Goal: Task Accomplishment & Management: Use online tool/utility

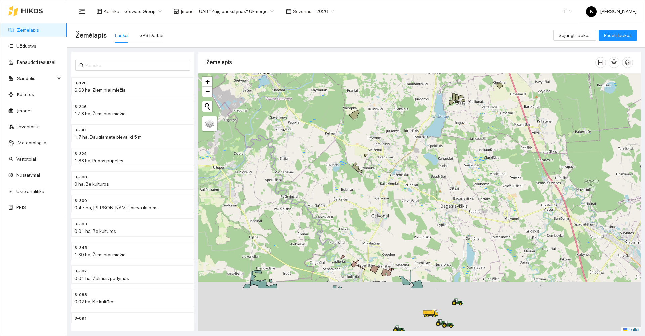
scroll to position [2, 0]
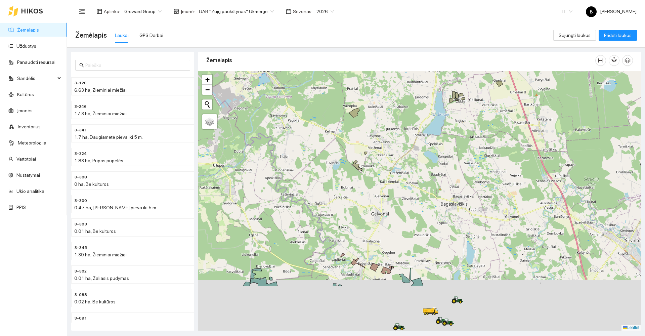
drag, startPoint x: 417, startPoint y: 184, endPoint x: 421, endPoint y: 127, distance: 56.9
click at [422, 130] on div at bounding box center [419, 200] width 442 height 259
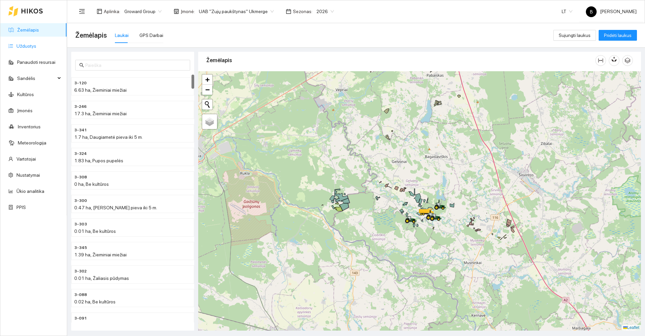
click at [23, 46] on link "Užduotys" at bounding box center [26, 45] width 20 height 5
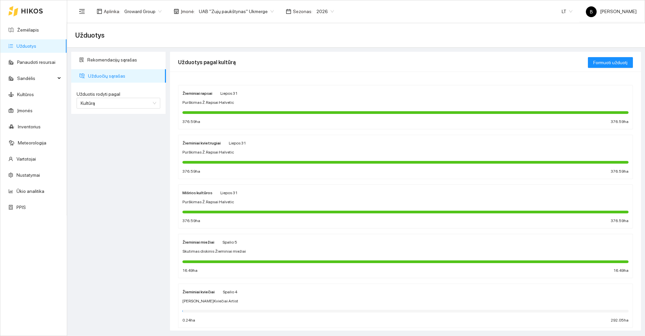
click at [302, 153] on div "Purškimas Ž.Rapsai Halvetic" at bounding box center [405, 152] width 446 height 6
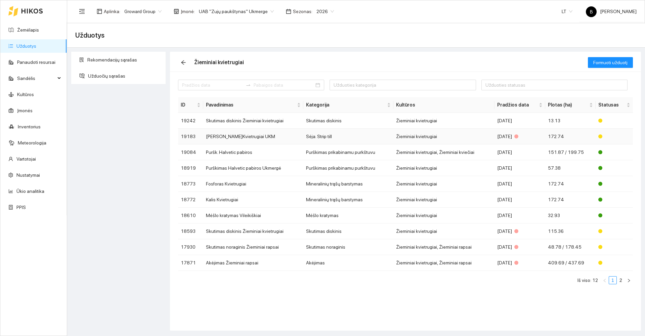
click at [219, 133] on td "[PERSON_NAME]Kvietrugiai UKM" at bounding box center [253, 137] width 100 height 16
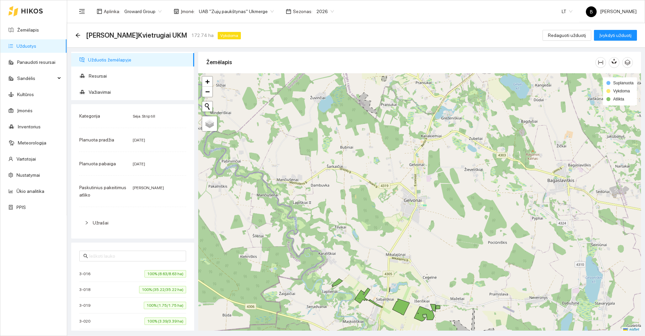
scroll to position [2, 0]
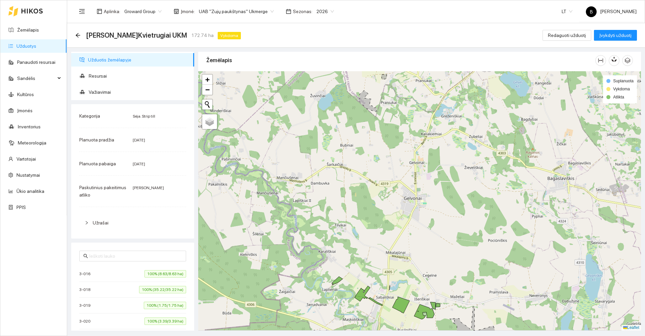
drag, startPoint x: 368, startPoint y: 214, endPoint x: 288, endPoint y: 85, distance: 151.6
click at [292, 89] on div at bounding box center [419, 200] width 442 height 259
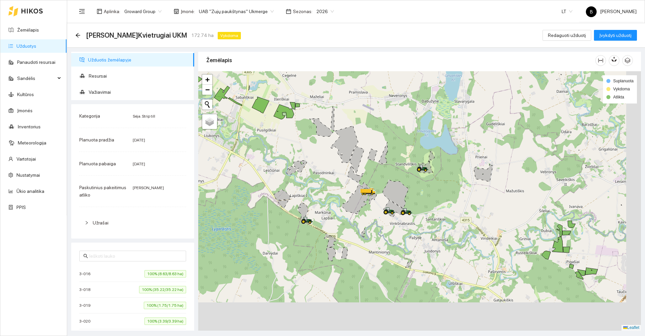
drag, startPoint x: 501, startPoint y: 202, endPoint x: 436, endPoint y: 142, distance: 88.4
click at [439, 145] on div at bounding box center [419, 200] width 442 height 259
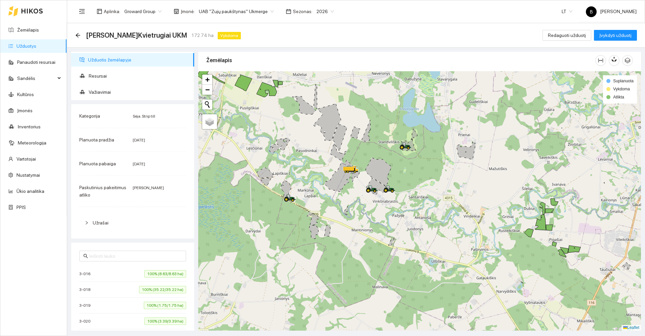
drag, startPoint x: 446, startPoint y: 161, endPoint x: 487, endPoint y: 153, distance: 41.5
click at [490, 152] on div at bounding box center [419, 200] width 442 height 259
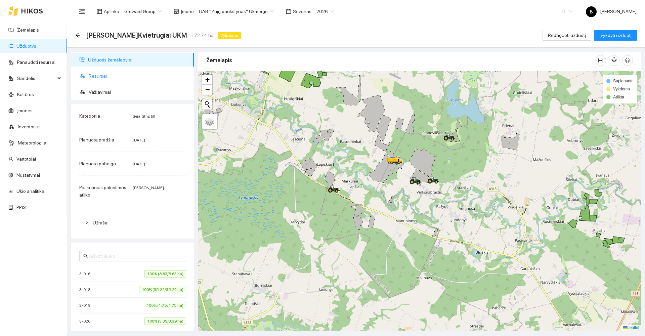
click at [99, 76] on span "Resursai" at bounding box center [139, 75] width 100 height 13
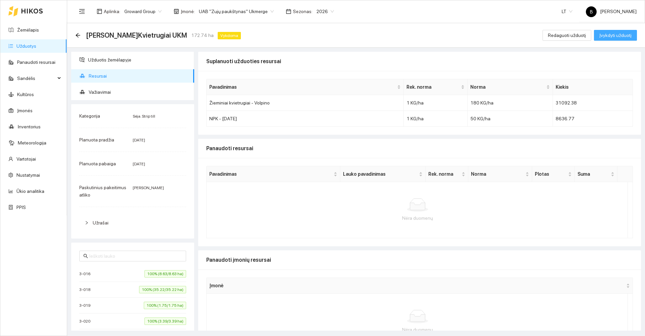
click at [604, 36] on span "Įvykdyti užduotį" at bounding box center [615, 35] width 32 height 7
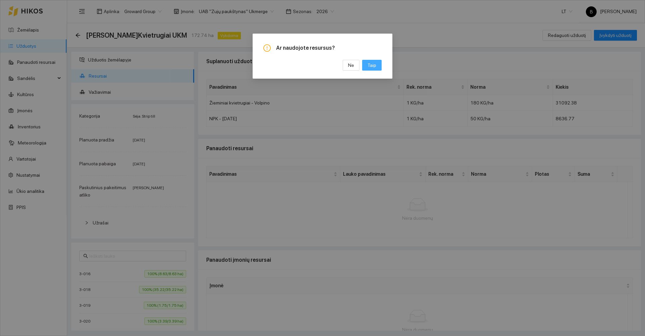
click at [377, 65] on button "Taip" at bounding box center [371, 65] width 19 height 11
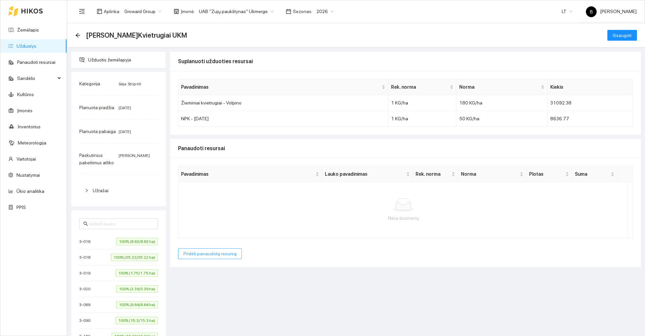
click at [201, 250] on span "Pridėti panaudotą resursą" at bounding box center [209, 253] width 53 height 7
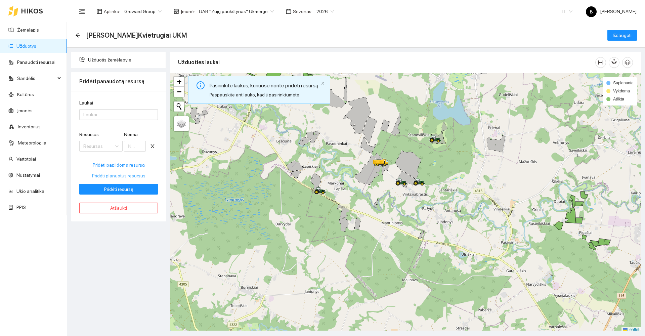
click at [116, 174] on span "Pridėti planuotus resursus" at bounding box center [118, 175] width 53 height 7
type input "180"
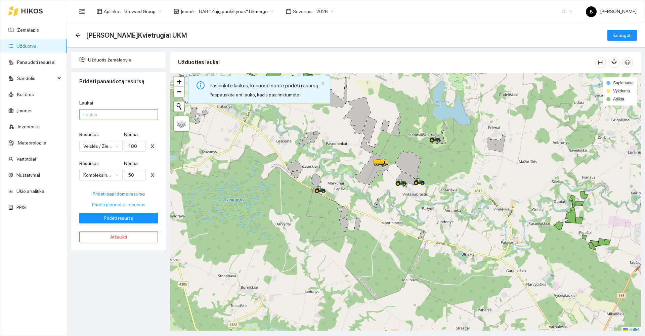
click at [115, 116] on div at bounding box center [115, 114] width 68 height 8
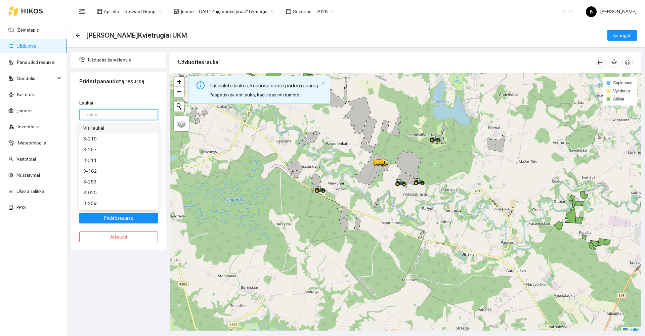
click at [89, 130] on div "Visi laukai" at bounding box center [118, 127] width 70 height 7
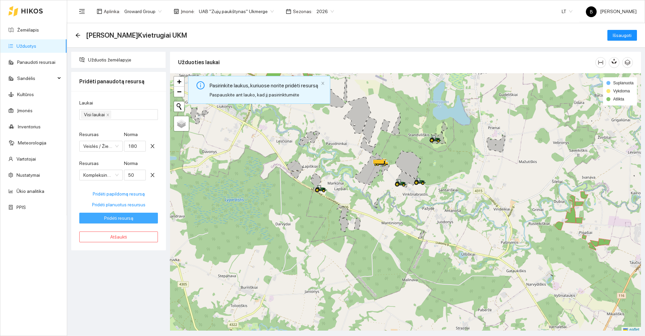
click at [120, 217] on span "Pridėti resursą" at bounding box center [118, 217] width 29 height 7
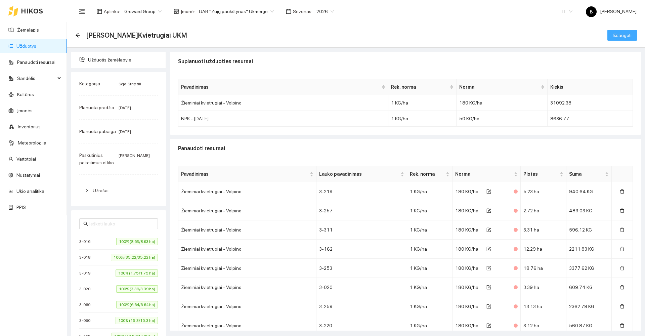
click at [621, 34] on span "Išsaugoti" at bounding box center [621, 35] width 19 height 7
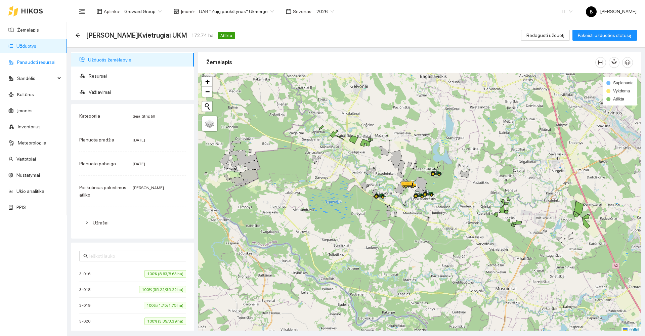
click at [27, 61] on link "Panaudoti resursai" at bounding box center [36, 61] width 38 height 5
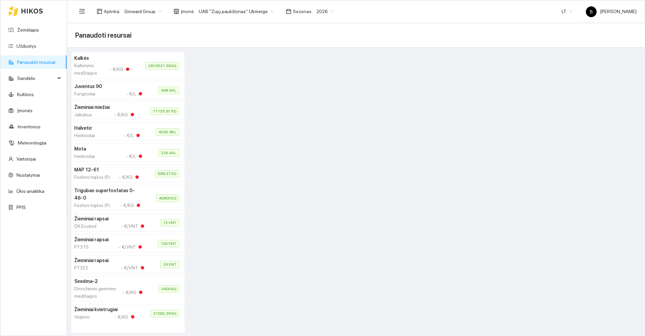
scroll to position [486, 0]
click at [31, 60] on link "Panaudoti resursai" at bounding box center [36, 61] width 38 height 5
click at [32, 76] on span "Sandėlis" at bounding box center [36, 78] width 38 height 13
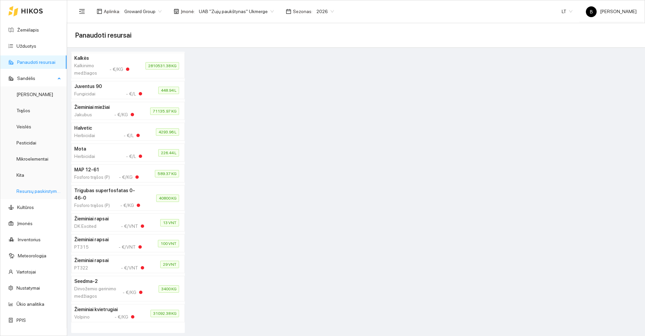
click at [37, 191] on link "Resursų paskirstymas" at bounding box center [38, 190] width 45 height 5
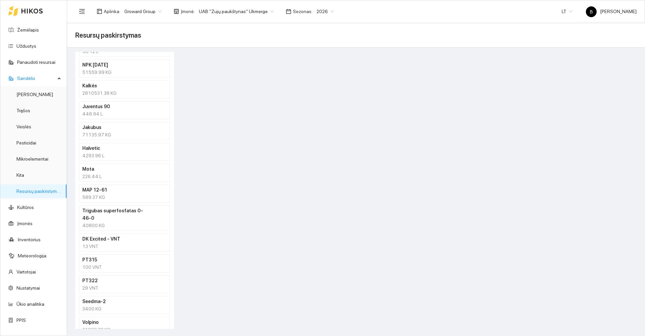
scroll to position [393, 0]
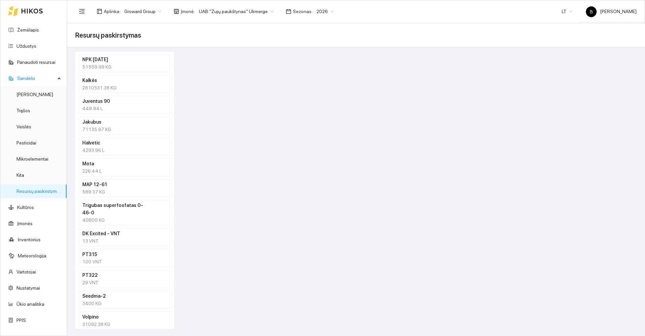
click at [91, 313] on h4 "Volpino" at bounding box center [115, 316] width 67 height 7
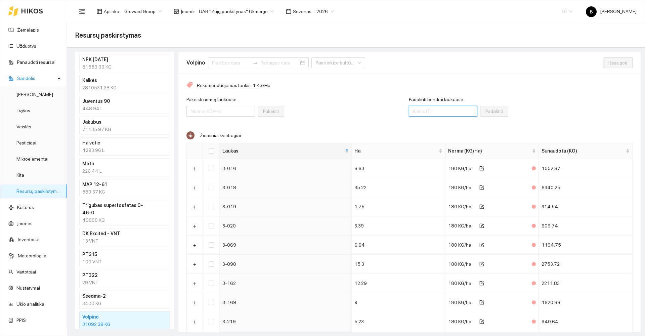
click at [437, 111] on input "Padalinti bendrai laukuose" at bounding box center [443, 111] width 68 height 11
type input "29500"
click at [210, 151] on input "Select all" at bounding box center [210, 150] width 5 height 5
checkbox input "true"
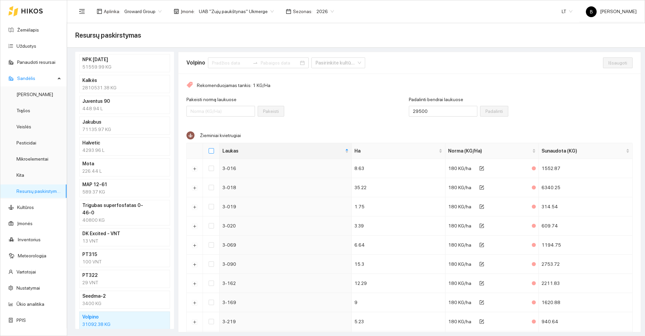
checkbox input "true"
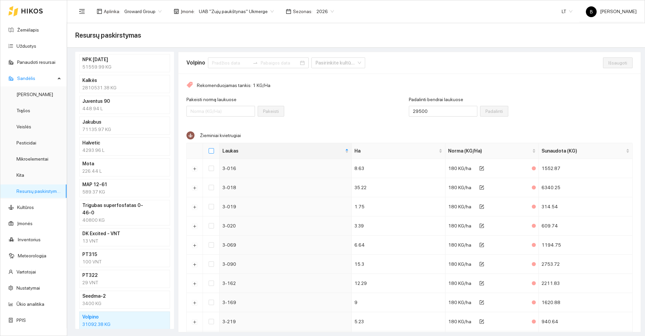
checkbox input "true"
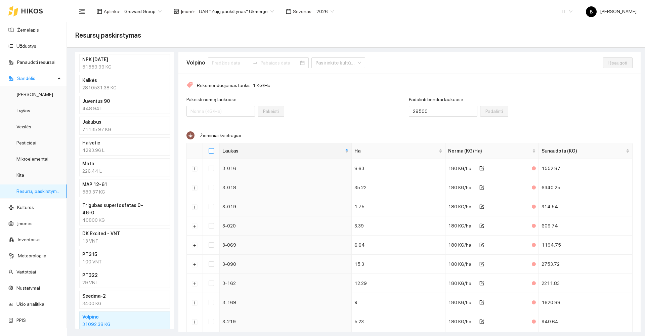
checkbox input "true"
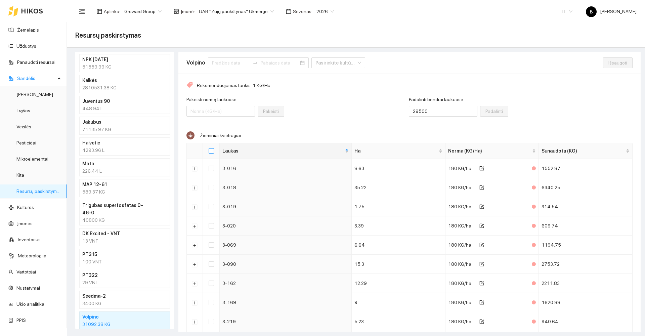
checkbox input "true"
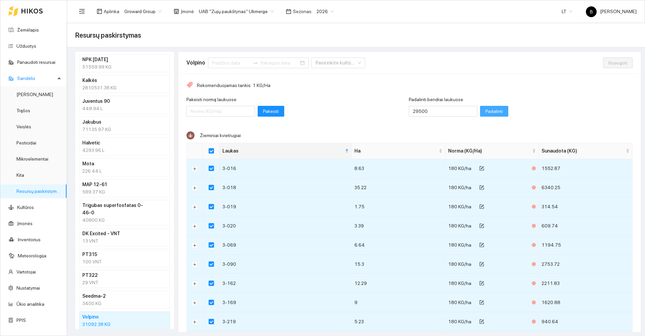
click at [485, 109] on span "Padalinti" at bounding box center [493, 110] width 17 height 7
click at [608, 62] on span "Išsaugoti" at bounding box center [617, 62] width 19 height 7
checkbox input "false"
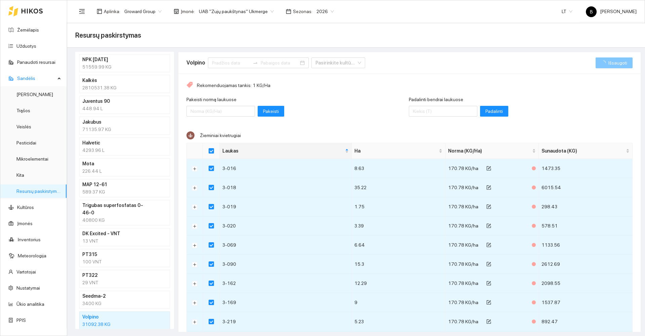
checkbox input "false"
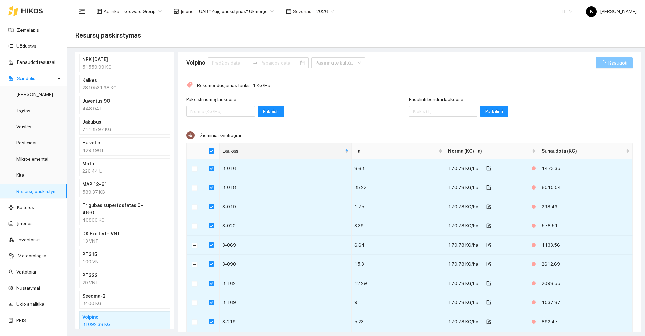
checkbox input "false"
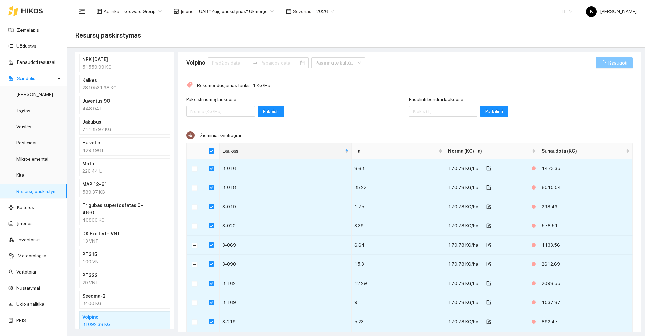
checkbox input "false"
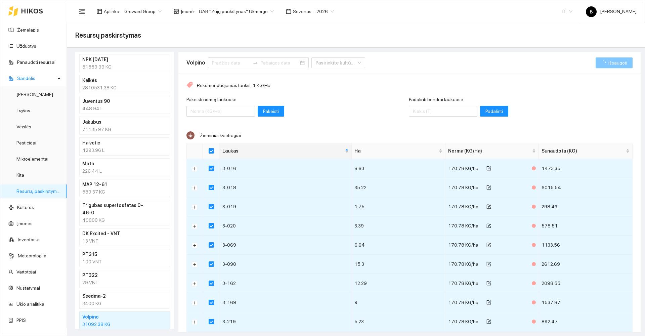
checkbox input "false"
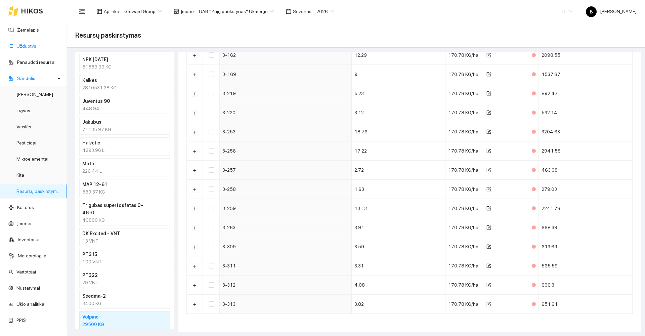
click at [28, 43] on link "Užduotys" at bounding box center [26, 45] width 20 height 5
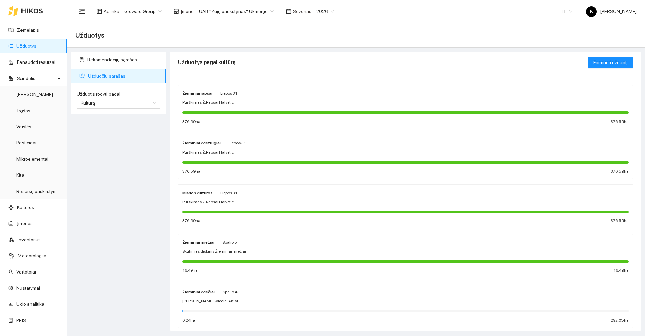
click at [288, 112] on div at bounding box center [405, 112] width 446 height 3
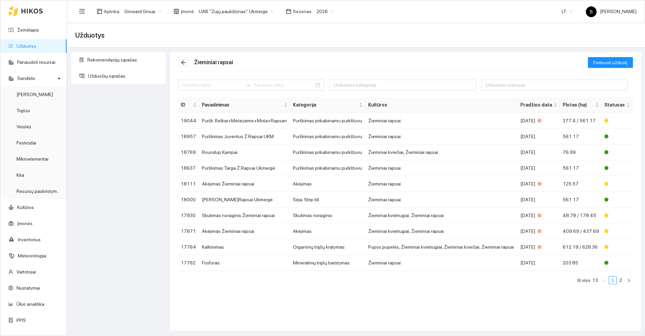
click at [184, 62] on icon "arrow-left" at bounding box center [183, 62] width 4 height 4
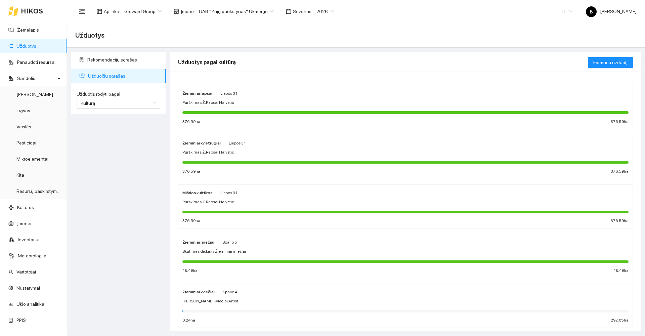
click at [246, 156] on div "Žieminiai kvietrugiai Liepos 31 Purškimas Ž.Rapsai Halvetic 376.59 ha 376.59 ha" at bounding box center [405, 157] width 446 height 36
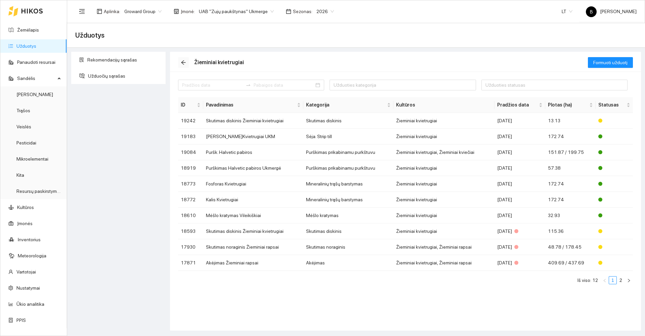
click at [186, 62] on icon "arrow-left" at bounding box center [183, 62] width 5 height 5
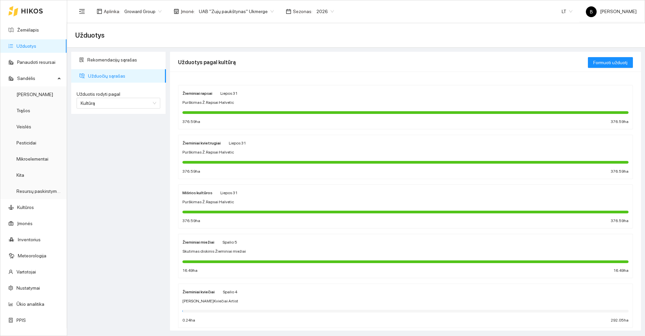
click at [253, 256] on div "Žieminiai miežiai Spalio 5 Skutimas diskinis Žieminiai miežiai 16.49 ha 16.49 ha" at bounding box center [405, 256] width 446 height 36
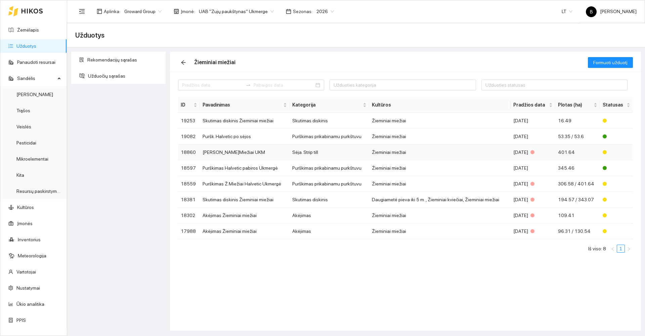
click at [235, 153] on td "[PERSON_NAME]Miežiai UKM" at bounding box center [245, 152] width 90 height 16
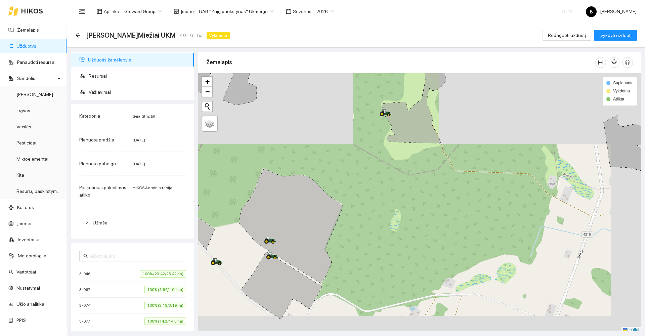
scroll to position [2, 0]
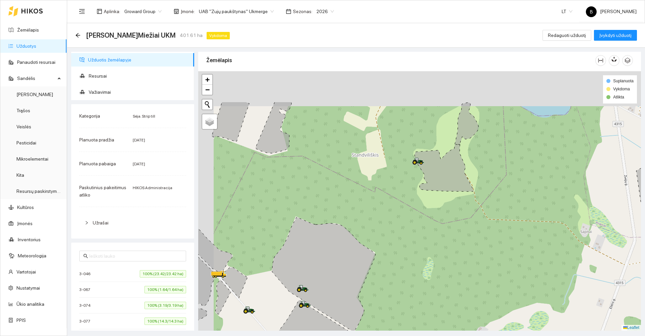
drag, startPoint x: 359, startPoint y: 130, endPoint x: 391, endPoint y: 180, distance: 60.0
click at [391, 180] on div at bounding box center [419, 200] width 442 height 259
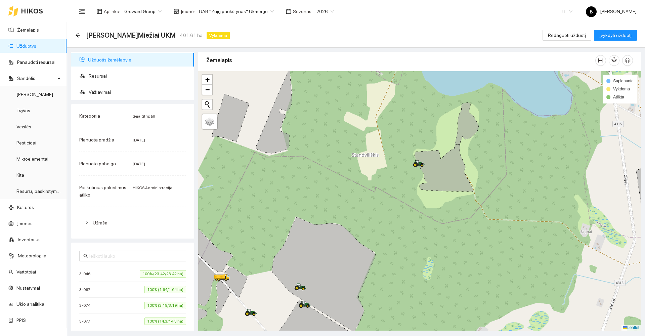
drag, startPoint x: 384, startPoint y: 276, endPoint x: 438, endPoint y: 176, distance: 113.7
click at [438, 177] on div at bounding box center [419, 200] width 442 height 259
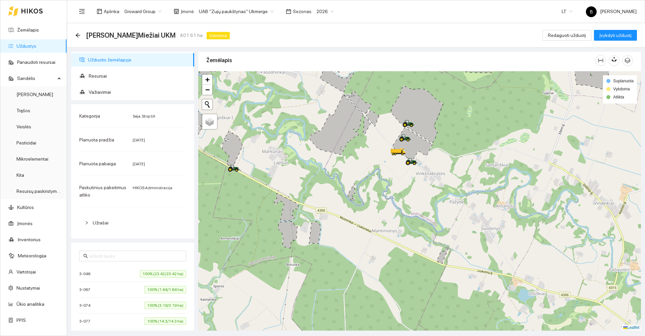
drag, startPoint x: 281, startPoint y: 239, endPoint x: 289, endPoint y: 179, distance: 61.3
click at [289, 179] on div at bounding box center [419, 200] width 442 height 259
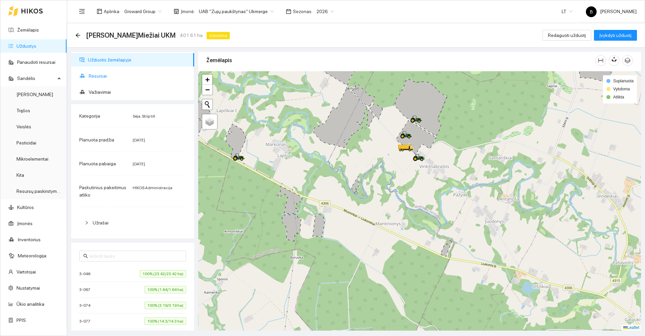
click at [94, 74] on span "Resursai" at bounding box center [139, 75] width 100 height 13
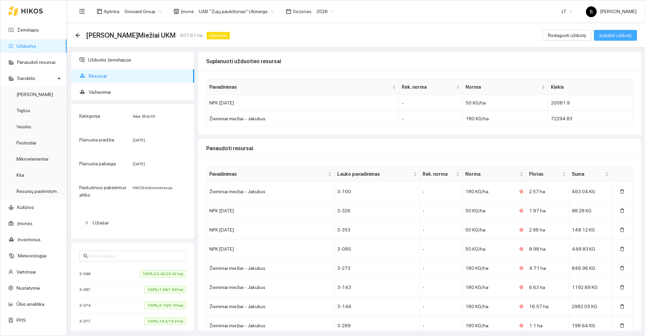
click at [607, 38] on span "Įvykdyti užduotį" at bounding box center [615, 35] width 32 height 7
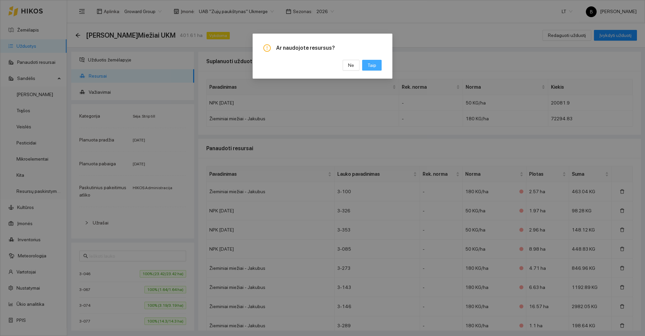
click at [369, 65] on span "Taip" at bounding box center [371, 64] width 9 height 7
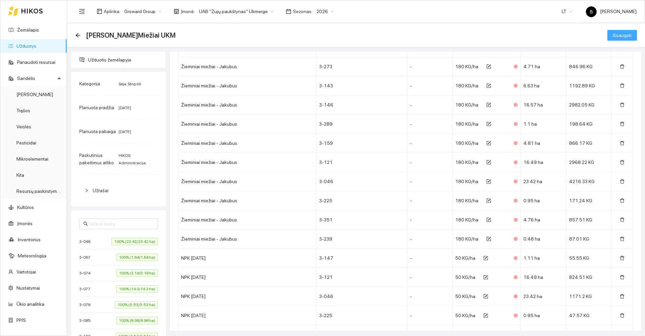
click at [618, 37] on span "Išsaugoti" at bounding box center [621, 35] width 19 height 7
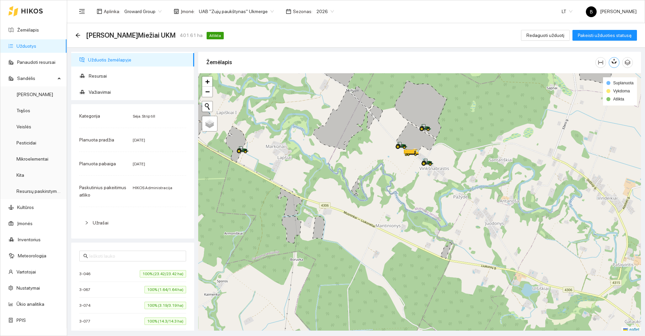
click at [612, 61] on icon "button" at bounding box center [612, 62] width 3 height 3
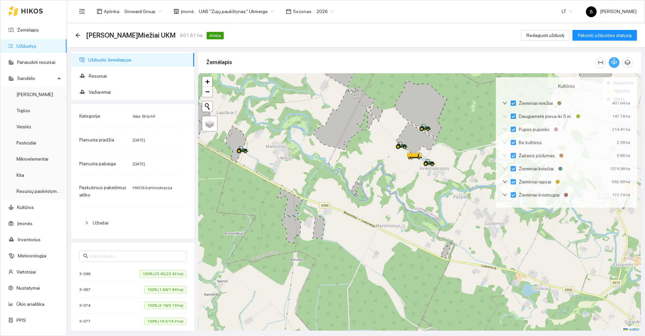
click at [612, 61] on icon "button" at bounding box center [612, 62] width 3 height 3
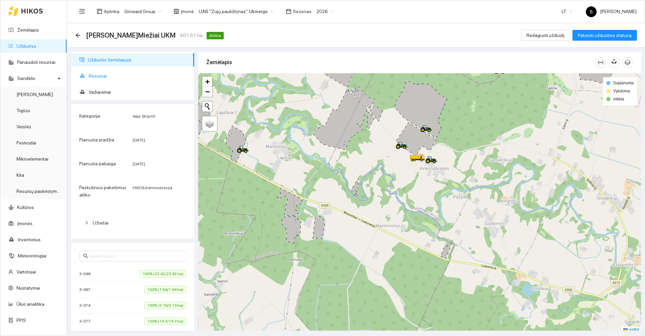
click at [99, 76] on span "Resursai" at bounding box center [139, 75] width 100 height 13
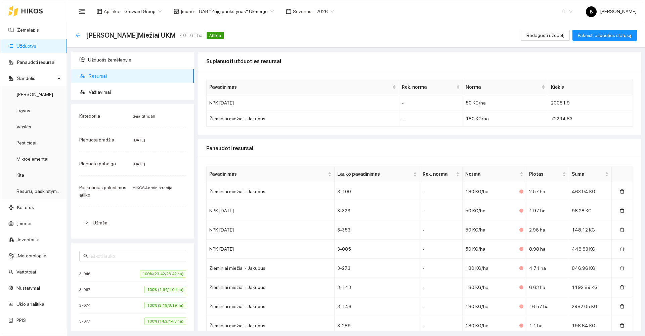
click at [79, 35] on icon "arrow-left" at bounding box center [78, 35] width 4 height 4
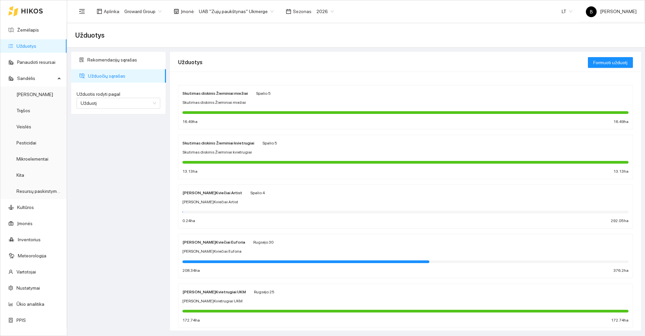
click at [294, 115] on div at bounding box center [405, 111] width 446 height 7
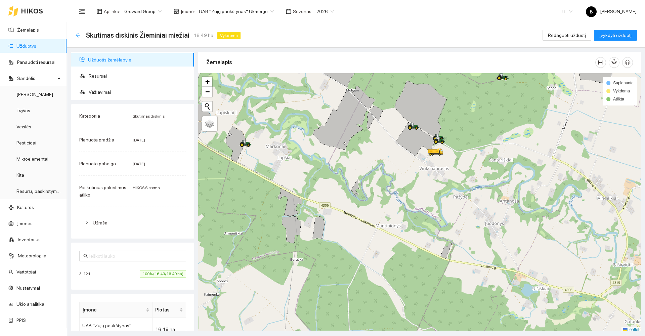
click at [76, 33] on icon "arrow-left" at bounding box center [77, 35] width 5 height 5
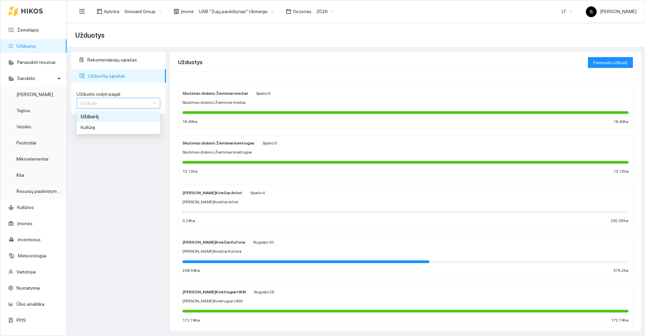
click at [128, 104] on span "Užduotį" at bounding box center [119, 103] width 76 height 10
click at [110, 129] on div "Kultūrą" at bounding box center [119, 127] width 76 height 7
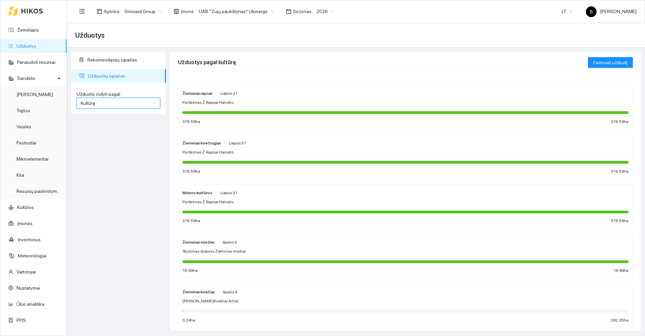
click at [262, 253] on div "Skutimas diskinis Žieminiai miežiai" at bounding box center [405, 251] width 446 height 6
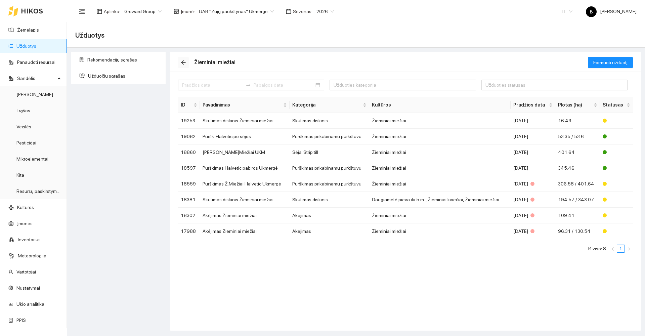
click at [182, 62] on icon "arrow-left" at bounding box center [183, 62] width 4 height 4
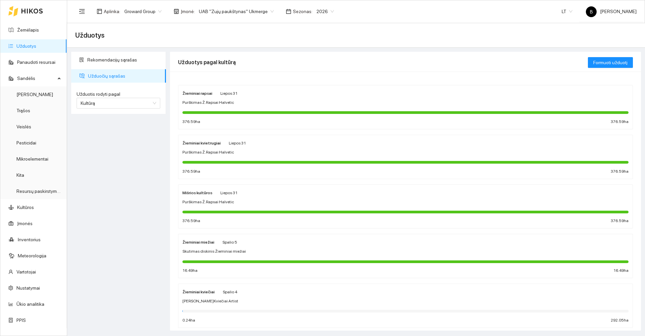
click at [269, 301] on div "[PERSON_NAME]Kviečiai Artist" at bounding box center [405, 301] width 446 height 6
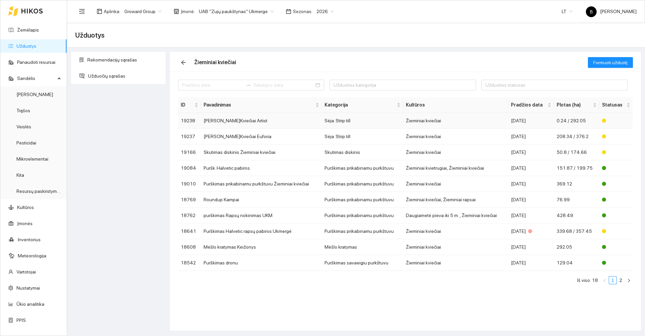
click at [258, 121] on td "[PERSON_NAME]Kviečiai Artist" at bounding box center [261, 121] width 121 height 16
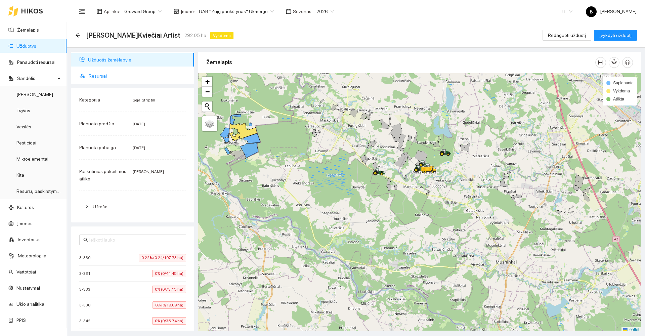
click at [91, 74] on span "Resursai" at bounding box center [139, 75] width 100 height 13
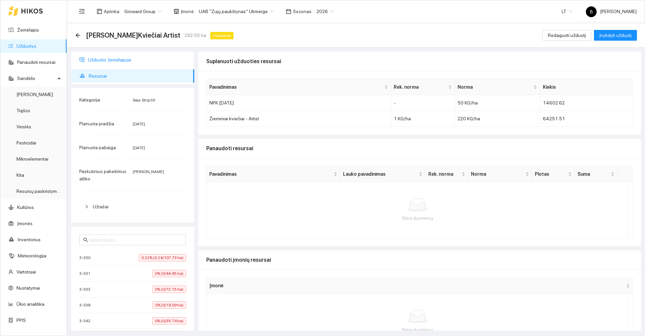
click at [104, 57] on span "Užduotis žemėlapyje" at bounding box center [138, 59] width 101 height 13
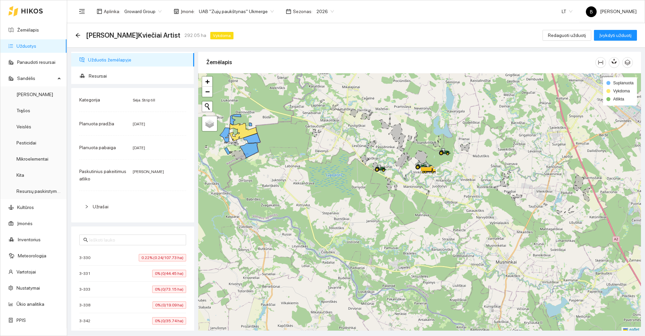
scroll to position [2, 0]
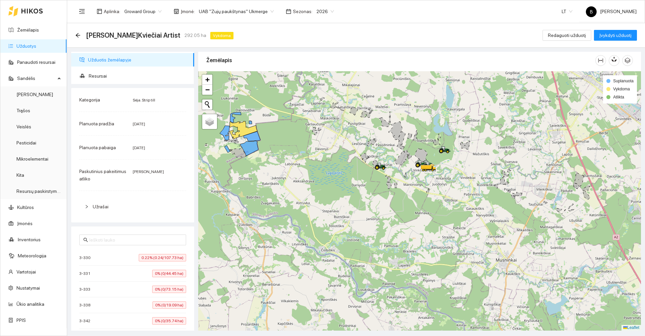
drag, startPoint x: 296, startPoint y: 197, endPoint x: 336, endPoint y: 294, distance: 104.6
click at [337, 297] on div at bounding box center [419, 200] width 442 height 259
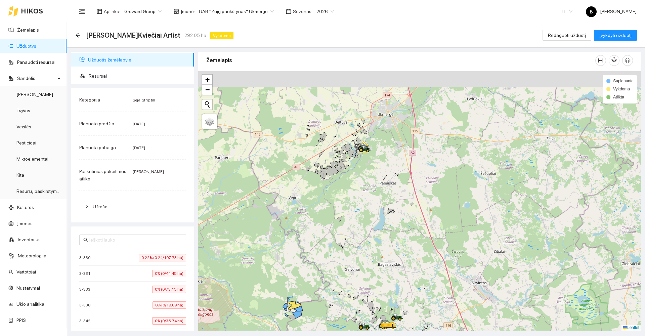
drag, startPoint x: 361, startPoint y: 140, endPoint x: 337, endPoint y: 244, distance: 107.2
click at [337, 245] on div at bounding box center [419, 200] width 442 height 259
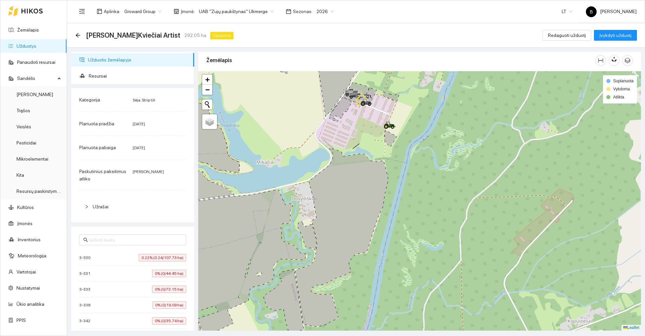
drag, startPoint x: 358, startPoint y: 126, endPoint x: 363, endPoint y: 149, distance: 23.8
click at [363, 149] on div at bounding box center [419, 200] width 442 height 259
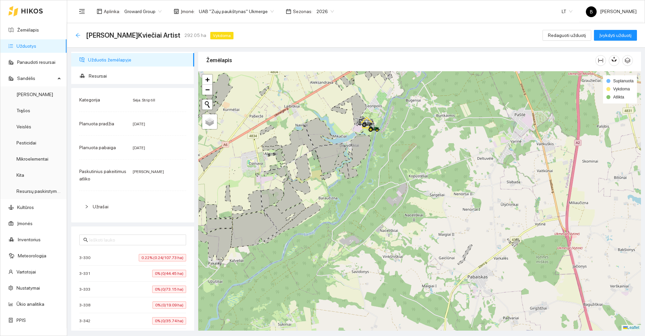
click at [77, 36] on icon "arrow-left" at bounding box center [77, 35] width 5 height 5
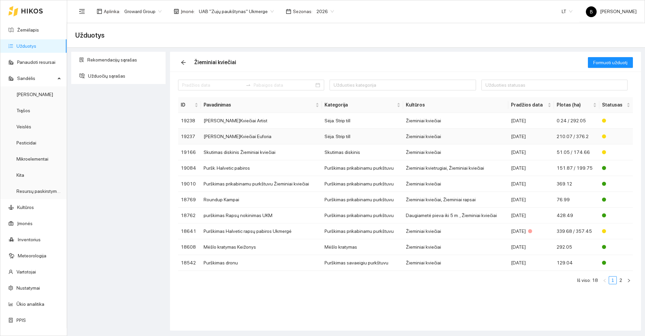
click at [235, 138] on td "[PERSON_NAME]Kviečiai Euforia" at bounding box center [261, 137] width 121 height 16
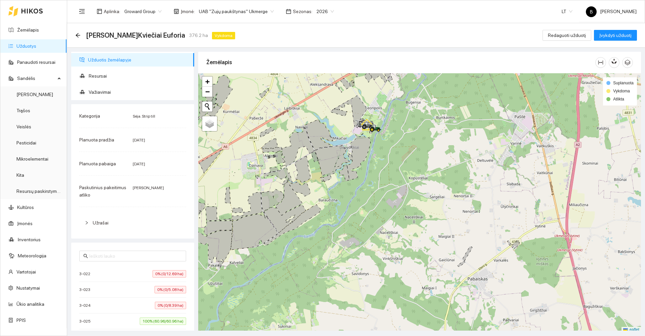
scroll to position [2, 0]
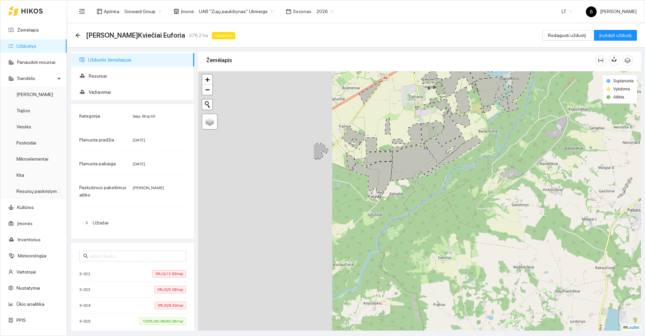
drag, startPoint x: 319, startPoint y: 253, endPoint x: 479, endPoint y: 185, distance: 174.3
click at [479, 186] on div at bounding box center [419, 200] width 442 height 259
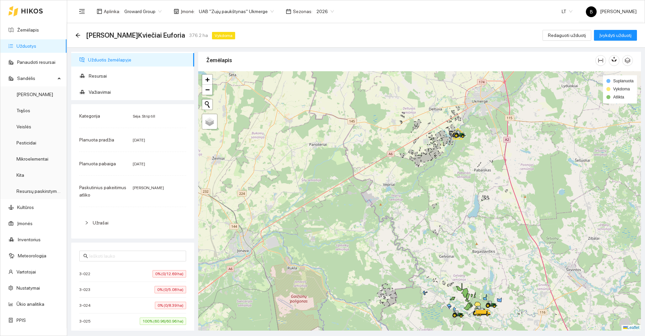
drag, startPoint x: 423, startPoint y: 259, endPoint x: 410, endPoint y: 169, distance: 91.2
click at [413, 180] on div at bounding box center [419, 200] width 442 height 259
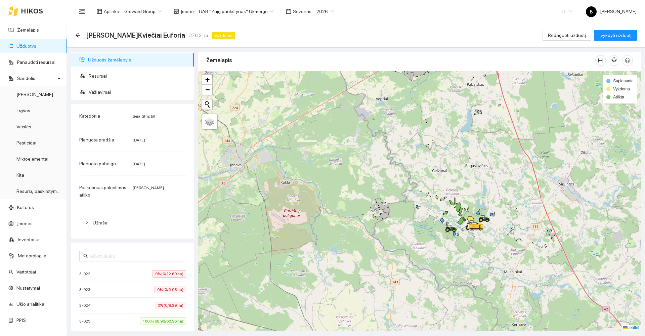
drag, startPoint x: 409, startPoint y: 254, endPoint x: 350, endPoint y: 228, distance: 64.7
click at [350, 229] on div at bounding box center [419, 200] width 442 height 259
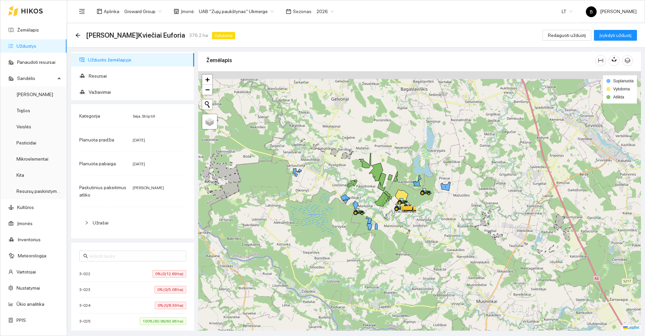
drag, startPoint x: 376, startPoint y: 201, endPoint x: 357, endPoint y: 230, distance: 34.8
click at [357, 230] on div at bounding box center [419, 200] width 442 height 259
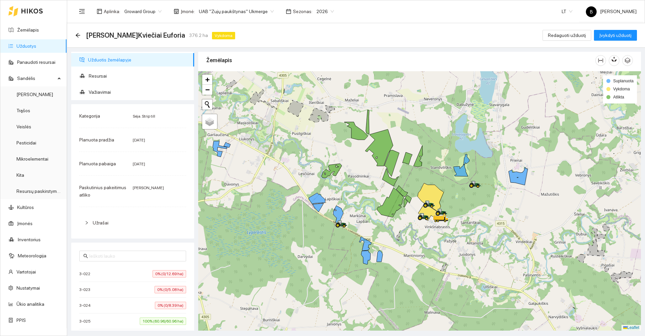
drag, startPoint x: 371, startPoint y: 192, endPoint x: 368, endPoint y: 207, distance: 15.3
click at [368, 207] on div at bounding box center [419, 200] width 442 height 259
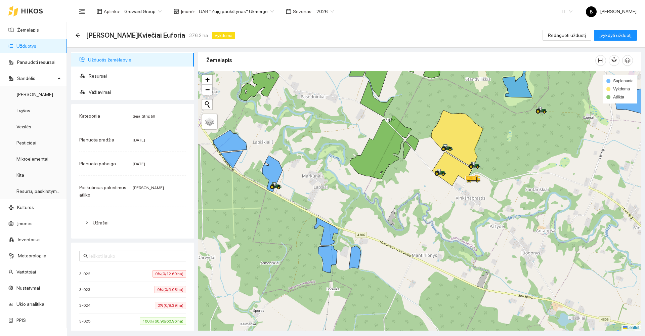
drag, startPoint x: 384, startPoint y: 263, endPoint x: 431, endPoint y: 243, distance: 50.4
click at [431, 243] on div at bounding box center [419, 200] width 442 height 259
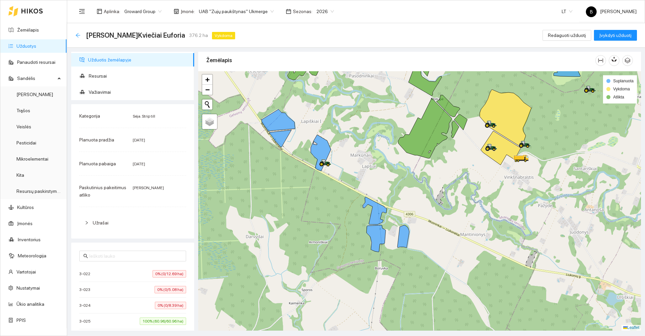
click at [78, 36] on icon "arrow-left" at bounding box center [77, 35] width 5 height 5
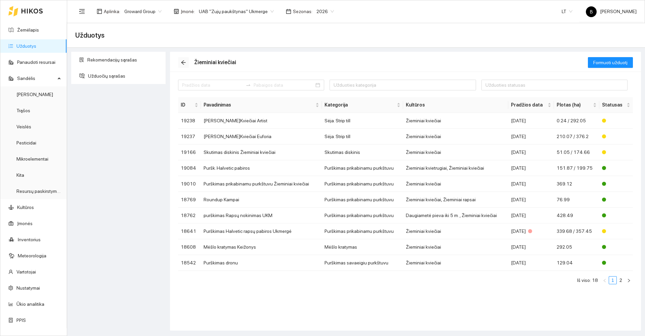
click at [183, 61] on icon "arrow-left" at bounding box center [183, 62] width 5 height 5
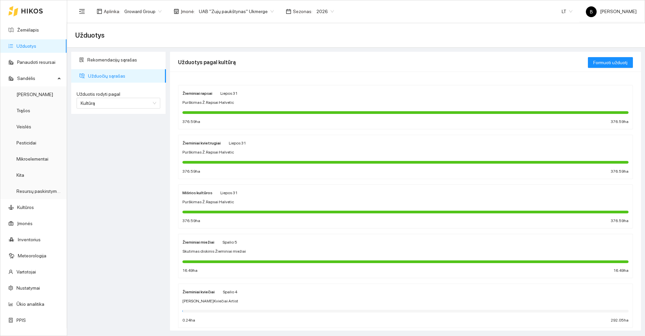
click at [254, 300] on div "[PERSON_NAME]Kviečiai Artist" at bounding box center [405, 301] width 446 height 6
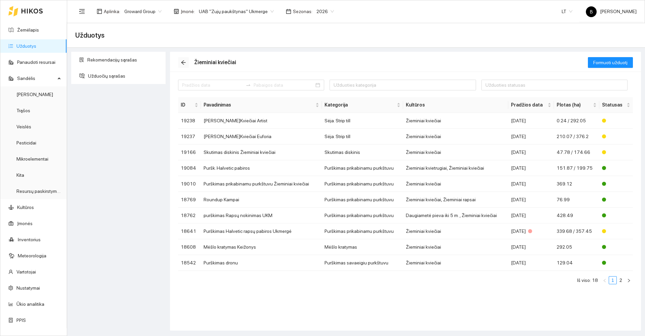
click at [183, 61] on icon "arrow-left" at bounding box center [183, 62] width 5 height 5
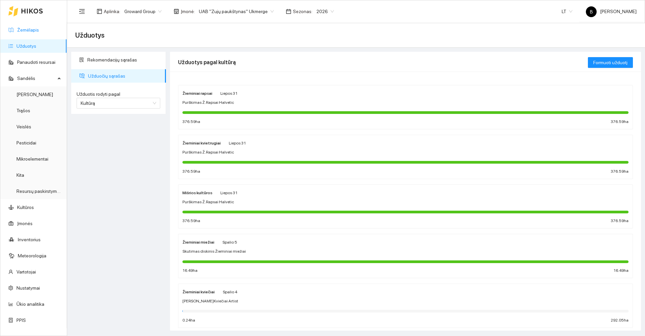
click at [28, 27] on link "Žemėlapis" at bounding box center [28, 29] width 22 height 5
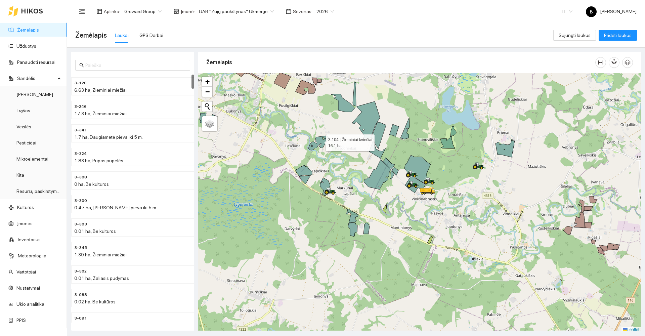
click at [320, 141] on icon at bounding box center [318, 143] width 20 height 14
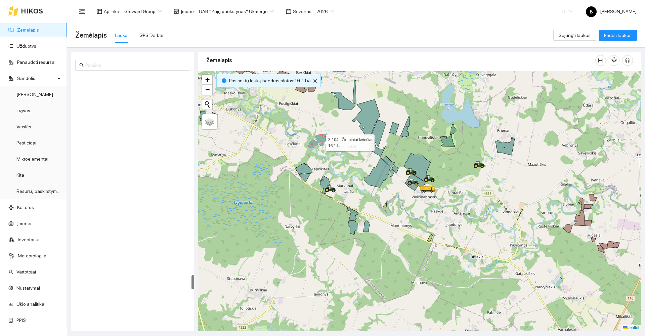
scroll to position [3445, 0]
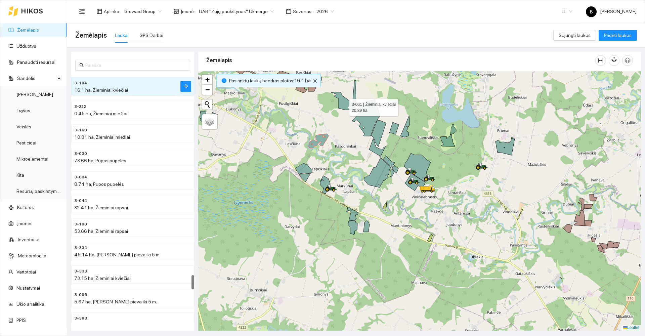
click at [343, 105] on icon at bounding box center [342, 101] width 23 height 18
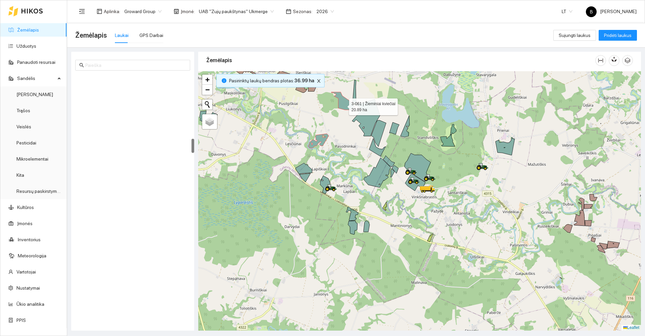
scroll to position [1102, 0]
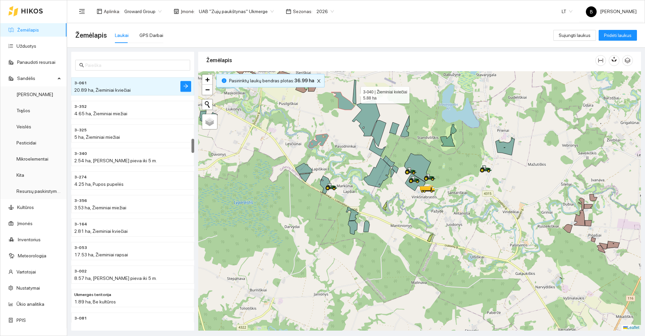
click at [354, 98] on icon at bounding box center [353, 92] width 3 height 24
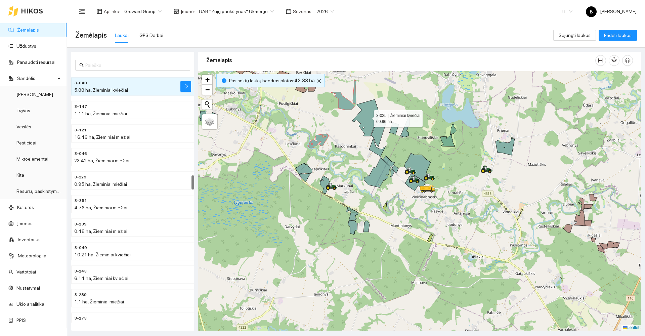
click at [367, 116] on icon at bounding box center [366, 117] width 28 height 37
click at [379, 130] on icon at bounding box center [378, 133] width 15 height 26
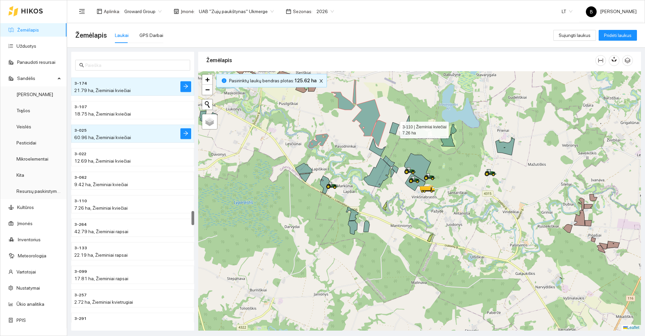
click at [395, 133] on icon at bounding box center [394, 128] width 10 height 12
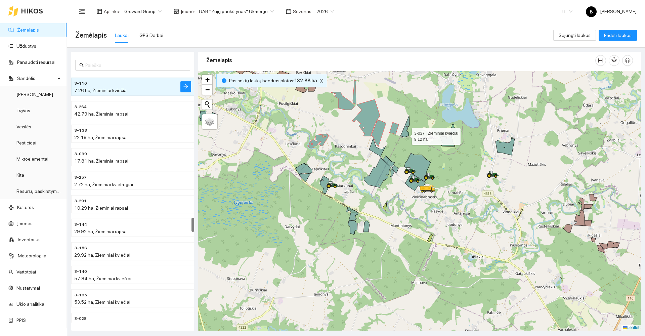
click at [406, 135] on icon at bounding box center [404, 125] width 9 height 21
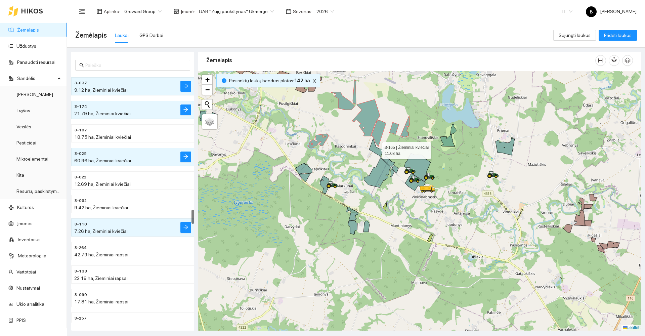
click at [373, 146] on icon at bounding box center [377, 147] width 16 height 18
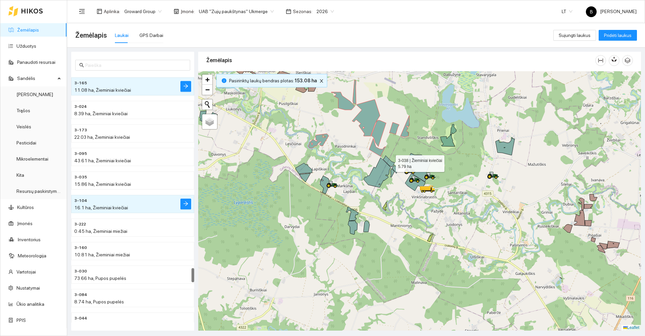
click at [389, 162] on icon at bounding box center [389, 160] width 12 height 11
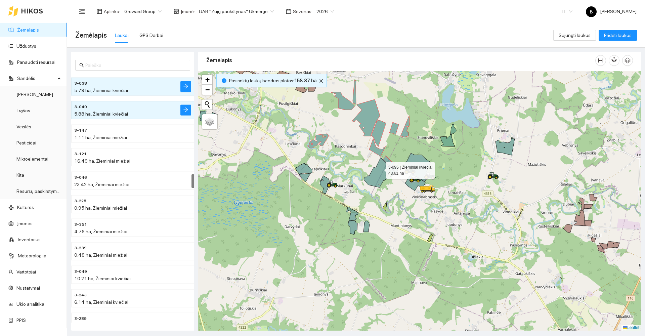
click at [380, 169] on icon at bounding box center [377, 172] width 27 height 30
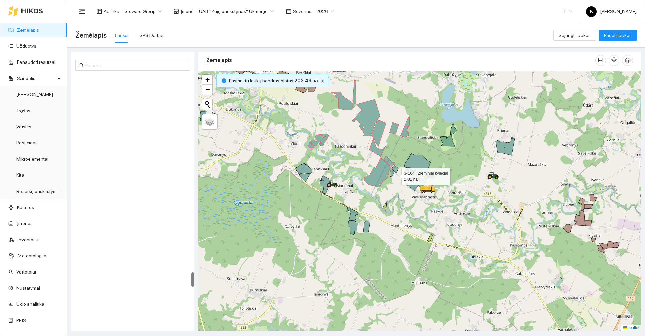
scroll to position [3402, 0]
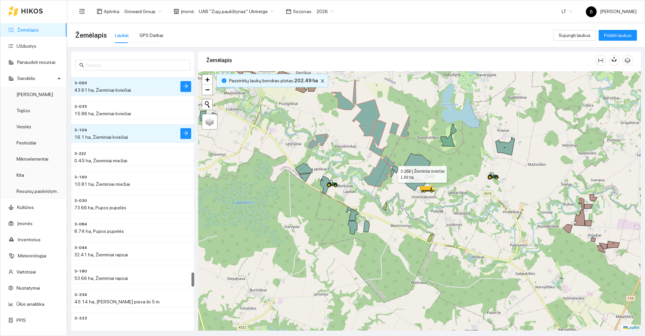
click at [391, 170] on icon at bounding box center [392, 173] width 4 height 9
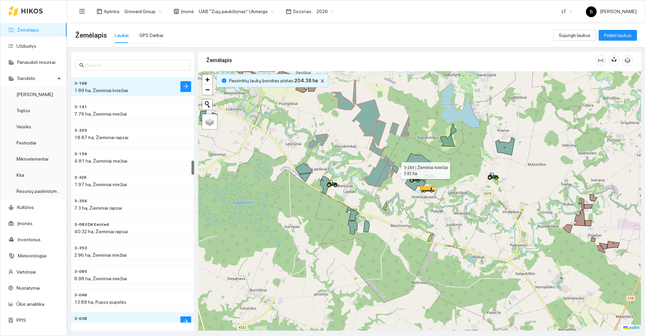
click at [395, 168] on icon at bounding box center [395, 169] width 6 height 8
click at [147, 35] on div "GPS Darbai" at bounding box center [151, 35] width 24 height 7
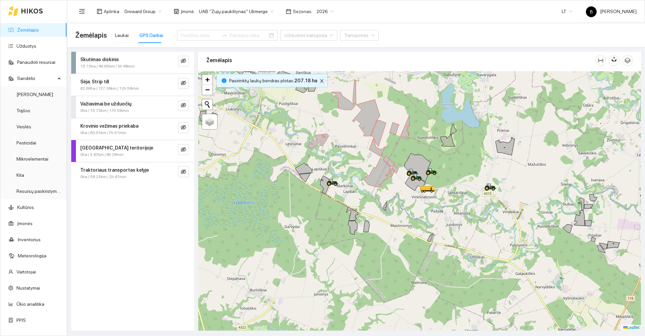
click at [319, 79] on icon "close" at bounding box center [321, 81] width 5 height 5
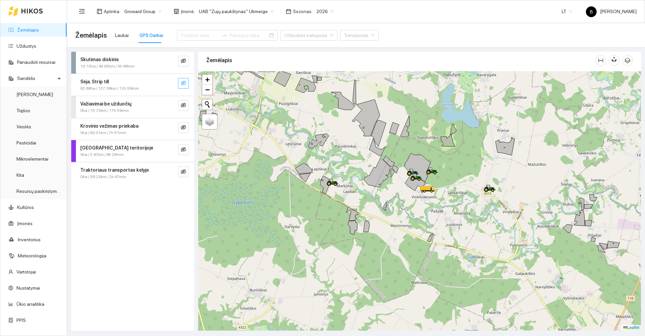
click at [182, 82] on icon "eye-invisible" at bounding box center [183, 82] width 5 height 5
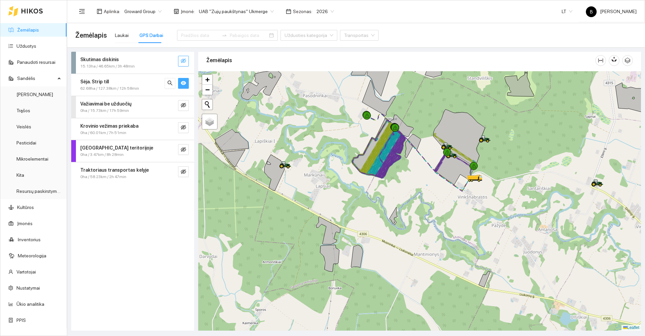
click at [183, 63] on icon "eye-invisible" at bounding box center [183, 60] width 5 height 5
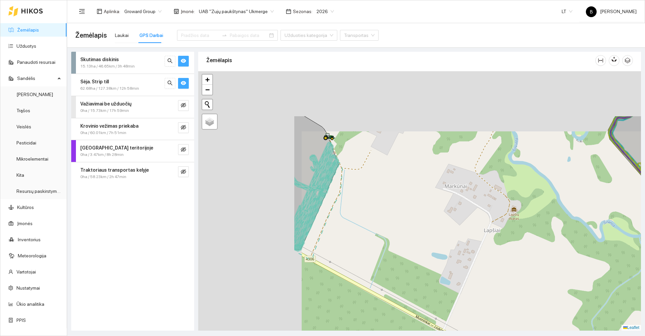
drag, startPoint x: 255, startPoint y: 145, endPoint x: 398, endPoint y: 218, distance: 159.9
click at [398, 218] on div at bounding box center [419, 200] width 442 height 259
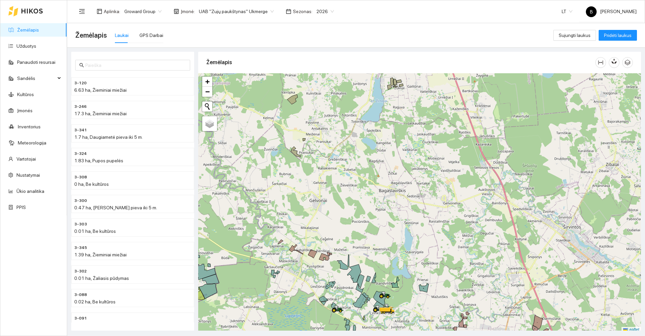
scroll to position [2, 0]
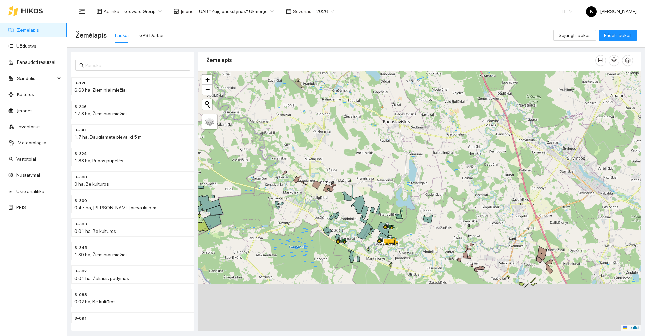
drag, startPoint x: 381, startPoint y: 259, endPoint x: 386, endPoint y: 191, distance: 69.0
click at [386, 191] on div at bounding box center [419, 200] width 442 height 259
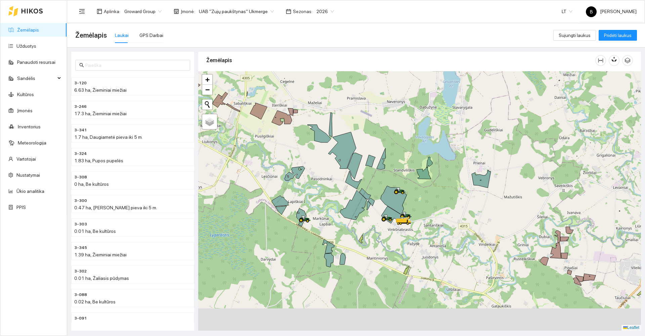
drag, startPoint x: 391, startPoint y: 197, endPoint x: 393, endPoint y: 157, distance: 39.3
click at [394, 160] on div at bounding box center [419, 200] width 442 height 259
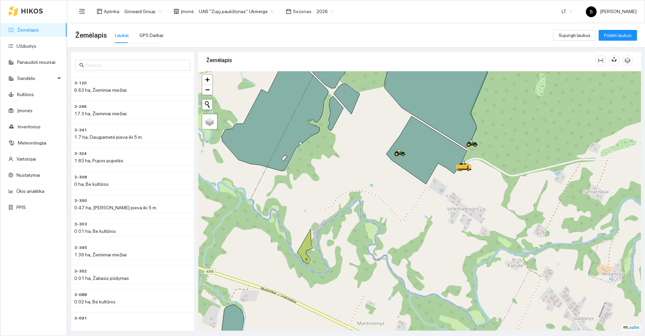
drag, startPoint x: 380, startPoint y: 190, endPoint x: 360, endPoint y: 124, distance: 69.6
click at [360, 125] on div at bounding box center [419, 200] width 442 height 259
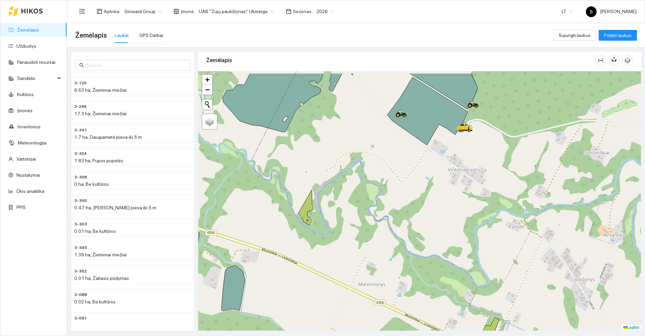
drag, startPoint x: 363, startPoint y: 124, endPoint x: 387, endPoint y: 156, distance: 40.2
click at [387, 156] on div at bounding box center [419, 200] width 442 height 259
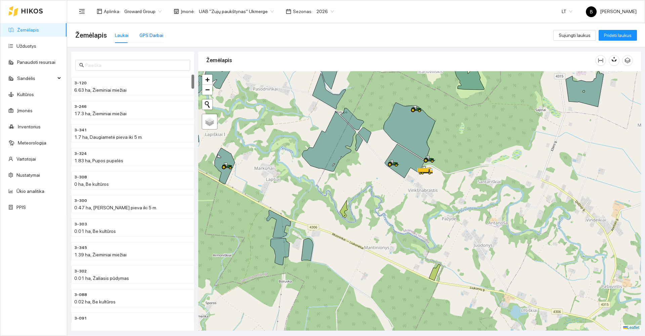
click at [156, 36] on div "GPS Darbai" at bounding box center [151, 35] width 24 height 7
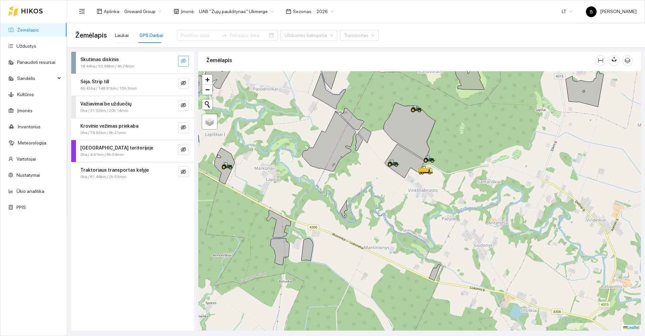
click at [184, 58] on button "button" at bounding box center [183, 61] width 11 height 11
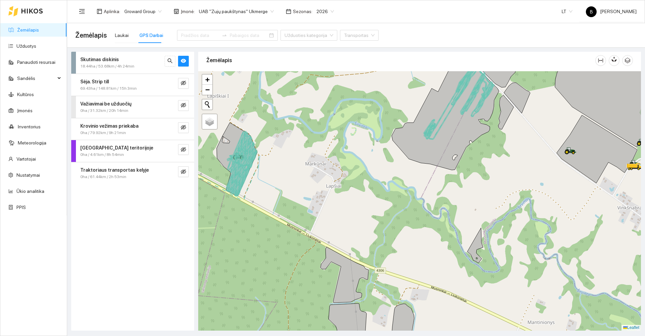
drag, startPoint x: 259, startPoint y: 162, endPoint x: 294, endPoint y: 166, distance: 35.5
click at [294, 166] on div at bounding box center [419, 200] width 442 height 259
